Goal: Find specific page/section: Find specific page/section

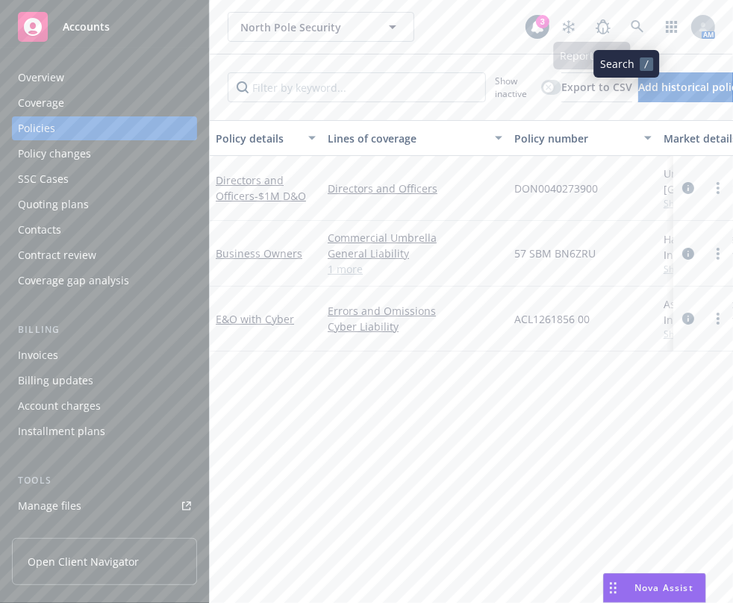
click at [630, 36] on link at bounding box center [637, 27] width 30 height 30
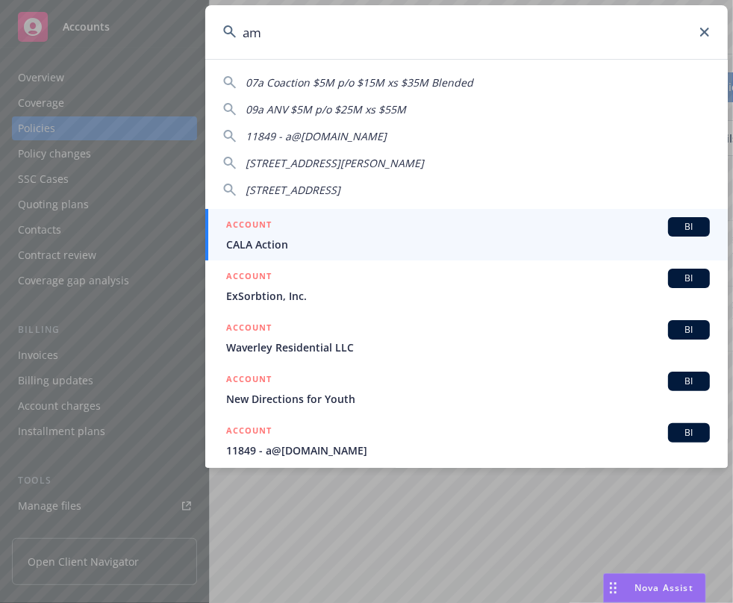
type input "a"
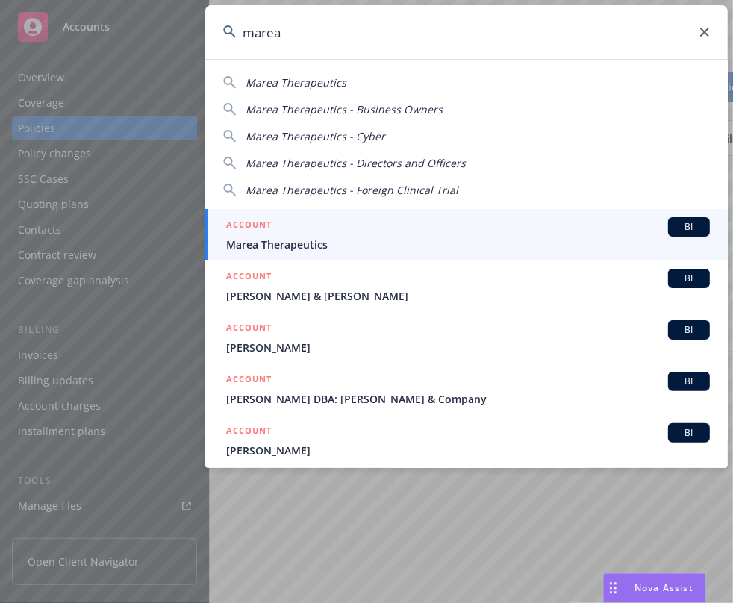
type input "marea"
click at [486, 226] on div "ACCOUNT BI" at bounding box center [467, 226] width 483 height 19
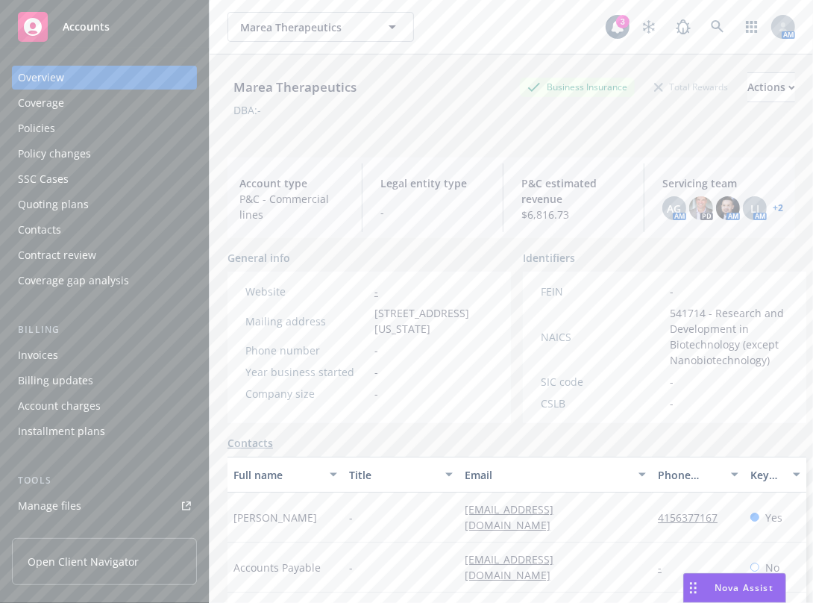
click at [56, 116] on div "Policies" at bounding box center [104, 128] width 173 height 24
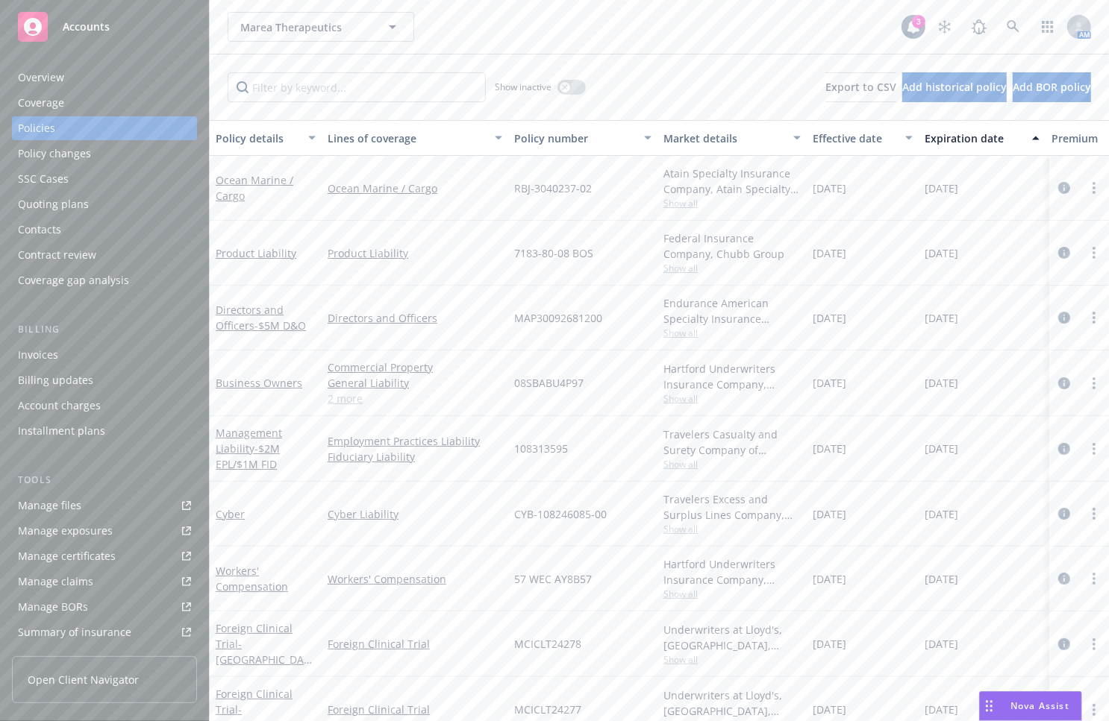
click at [79, 513] on link "Manage files" at bounding box center [104, 506] width 185 height 24
